Goal: Transaction & Acquisition: Purchase product/service

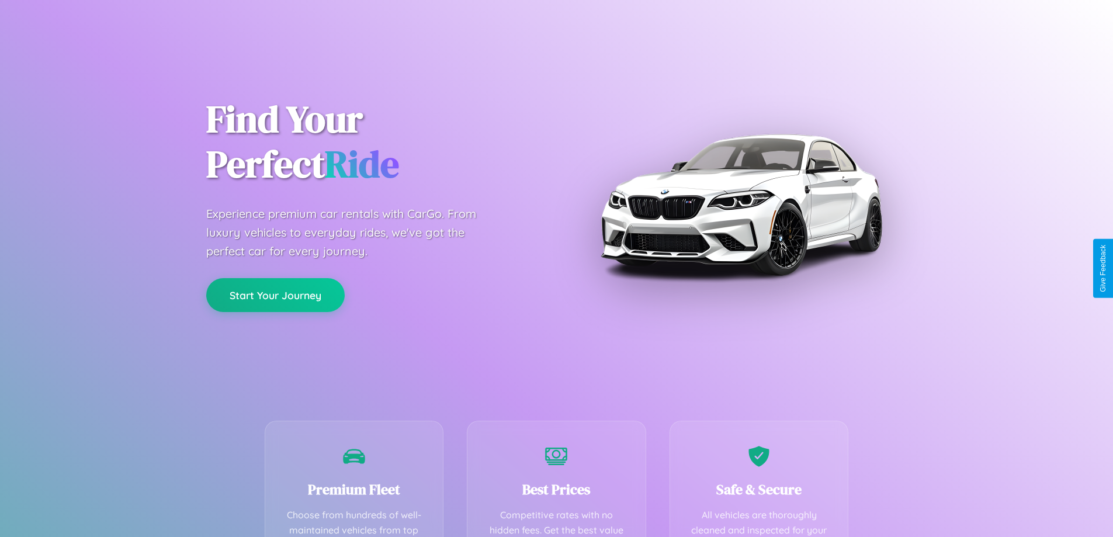
scroll to position [341, 0]
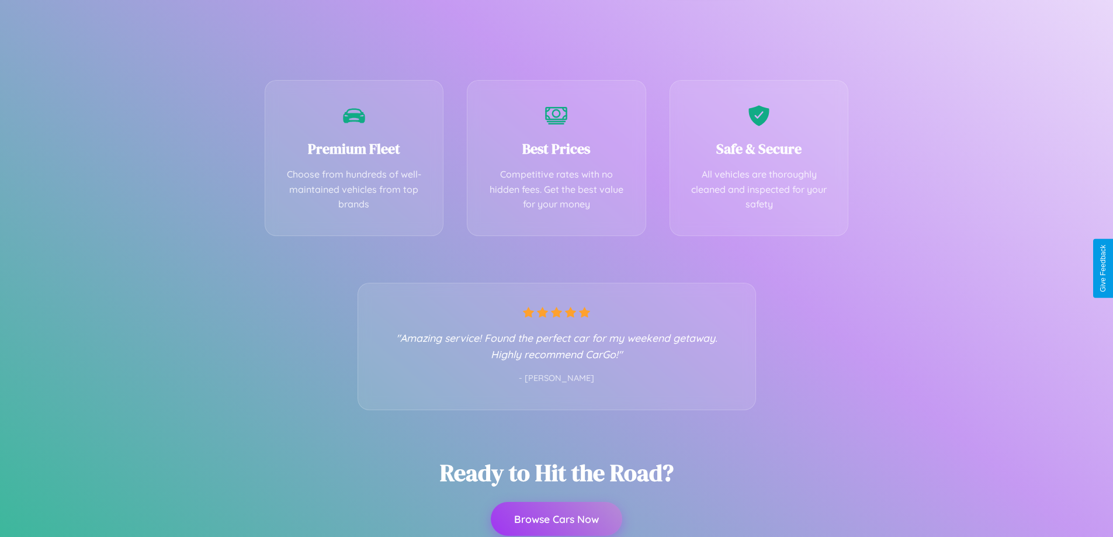
click at [556, 519] on button "Browse Cars Now" at bounding box center [556, 519] width 131 height 34
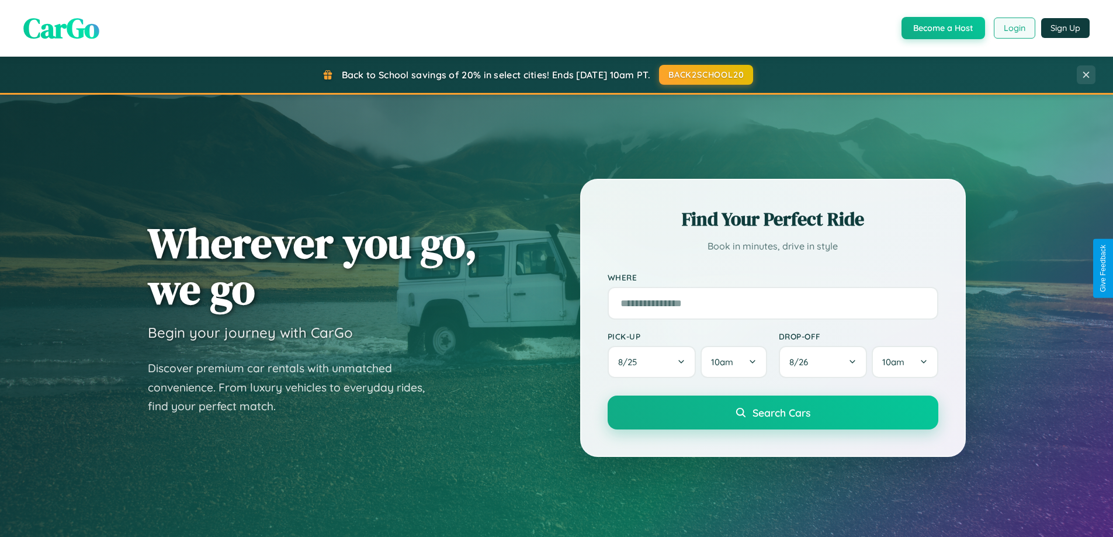
click at [1013, 28] on button "Login" at bounding box center [1014, 28] width 41 height 21
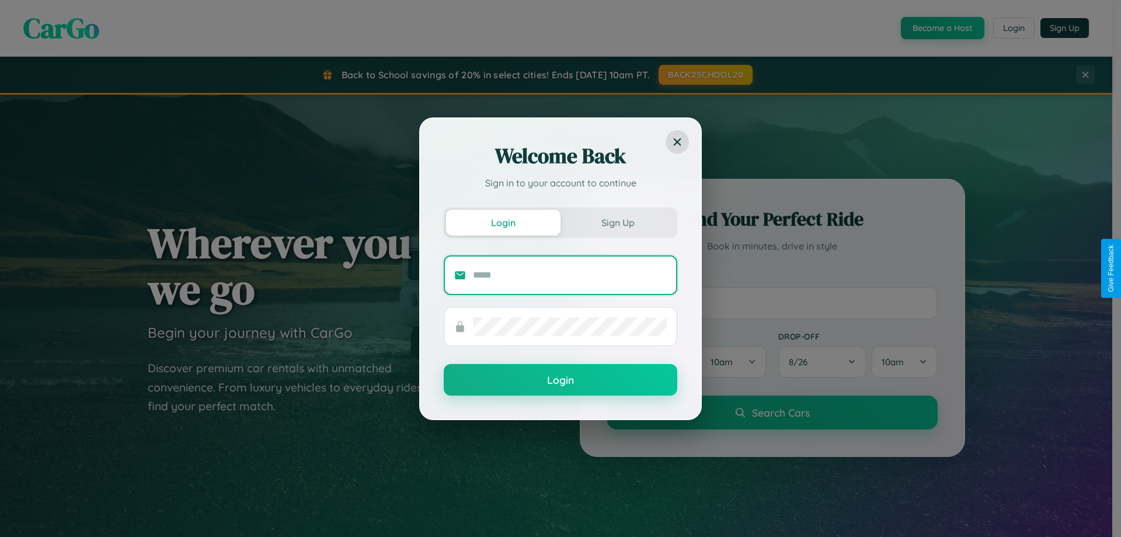
click at [570, 275] on input "text" at bounding box center [570, 275] width 194 height 19
type input "**********"
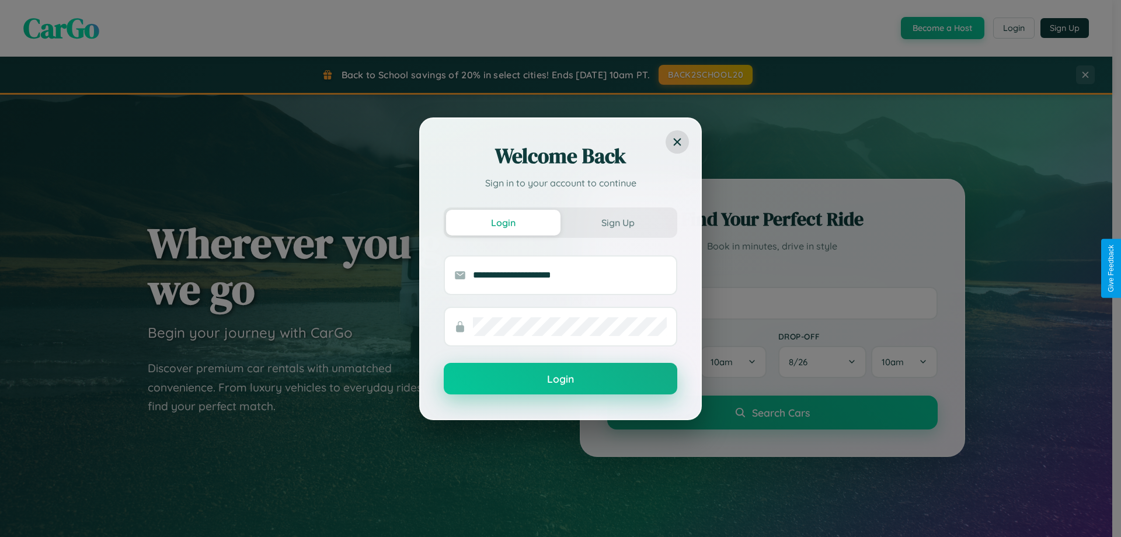
click at [561, 379] on button "Login" at bounding box center [561, 379] width 234 height 32
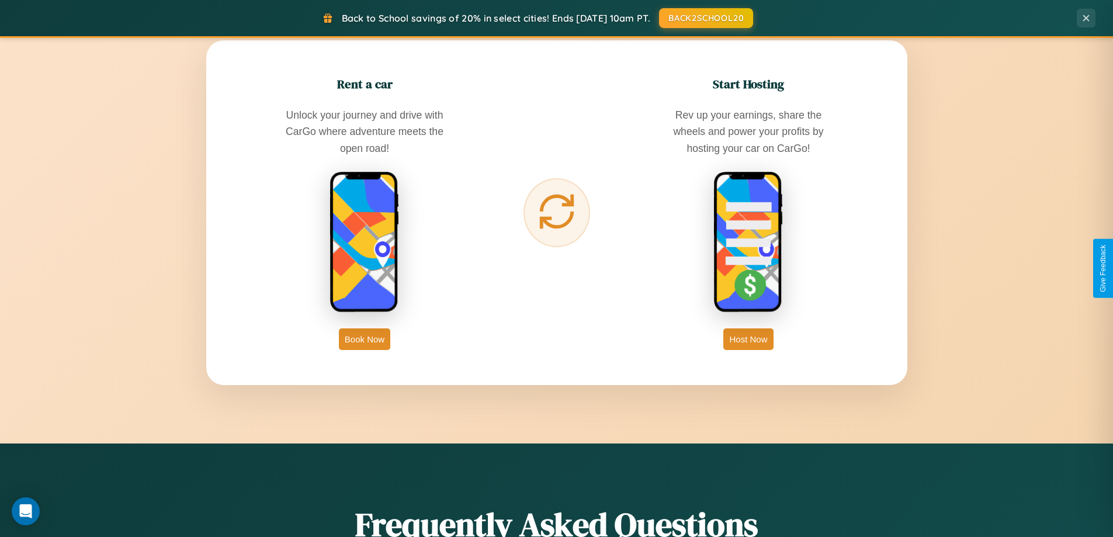
scroll to position [34, 0]
